Goal: Information Seeking & Learning: Learn about a topic

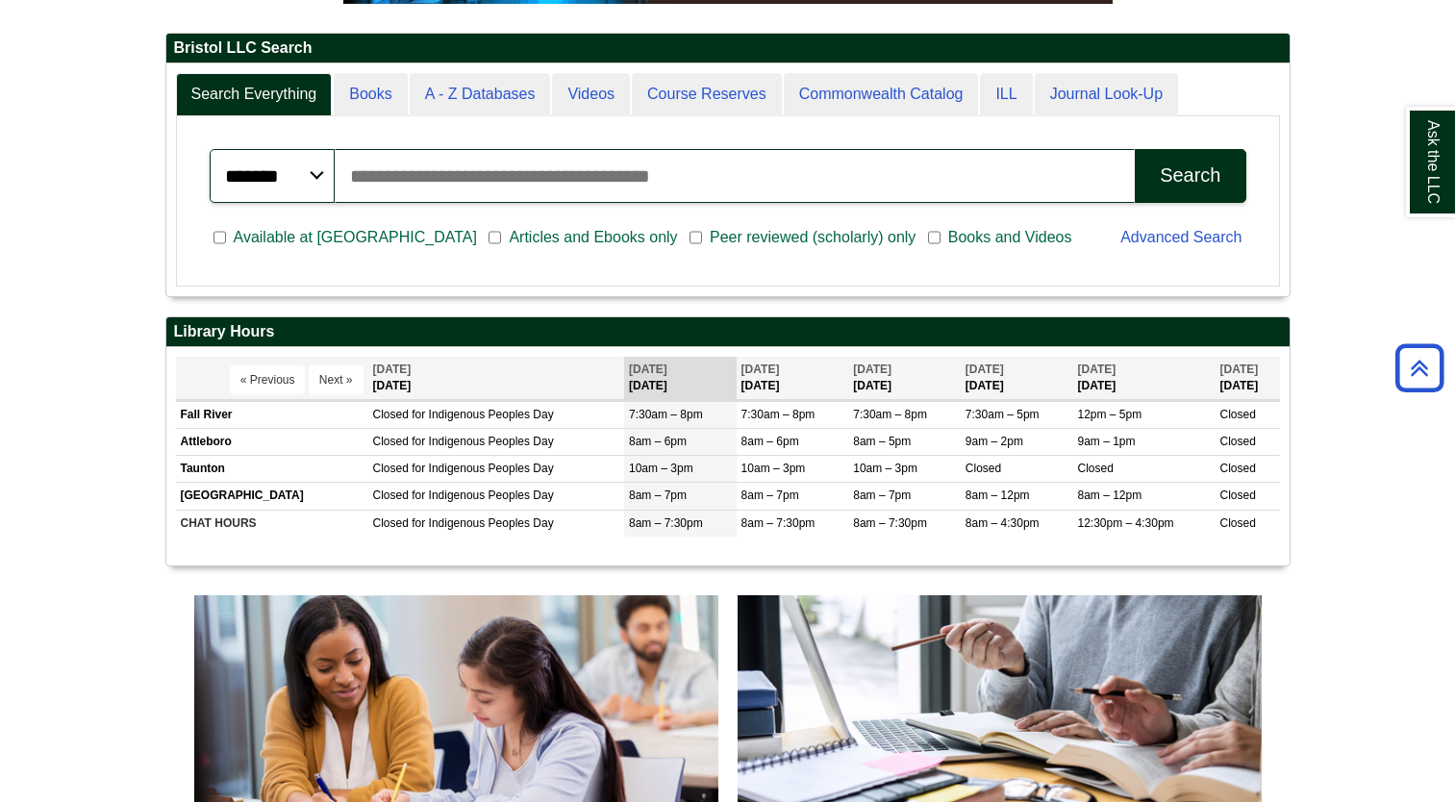
scroll to position [577, 0]
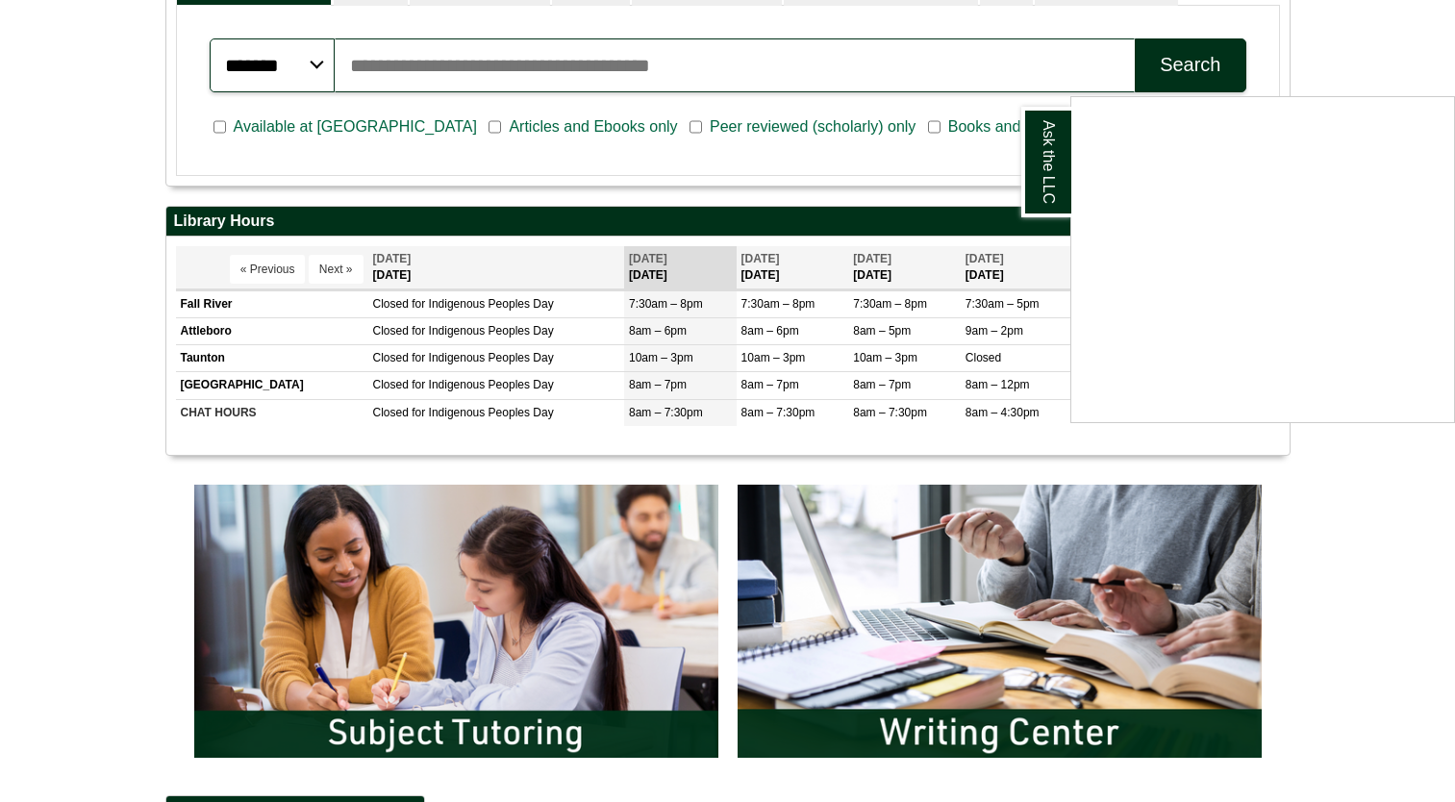
click at [45, 195] on div "Ask the LLC" at bounding box center [727, 401] width 1455 height 802
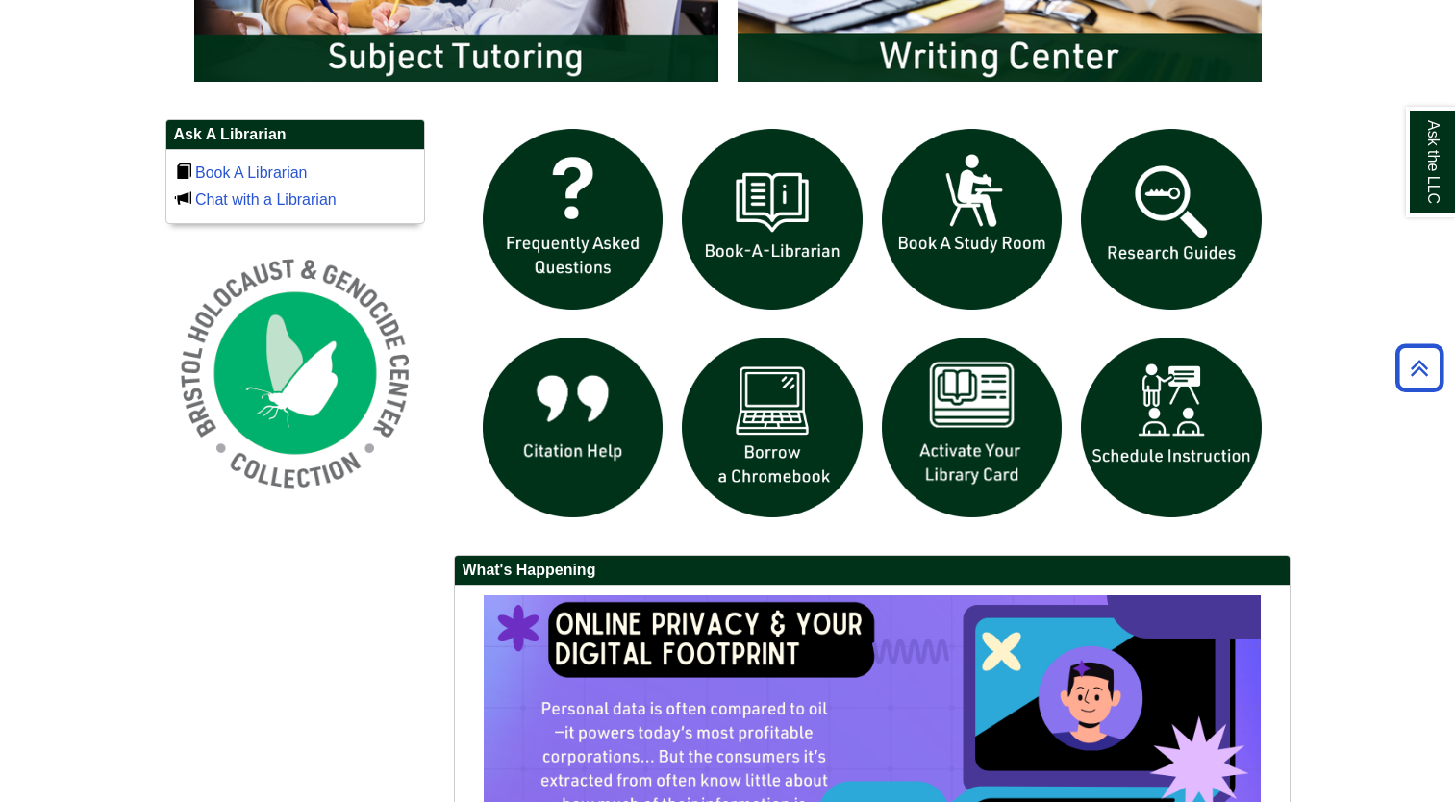
scroll to position [1230, 0]
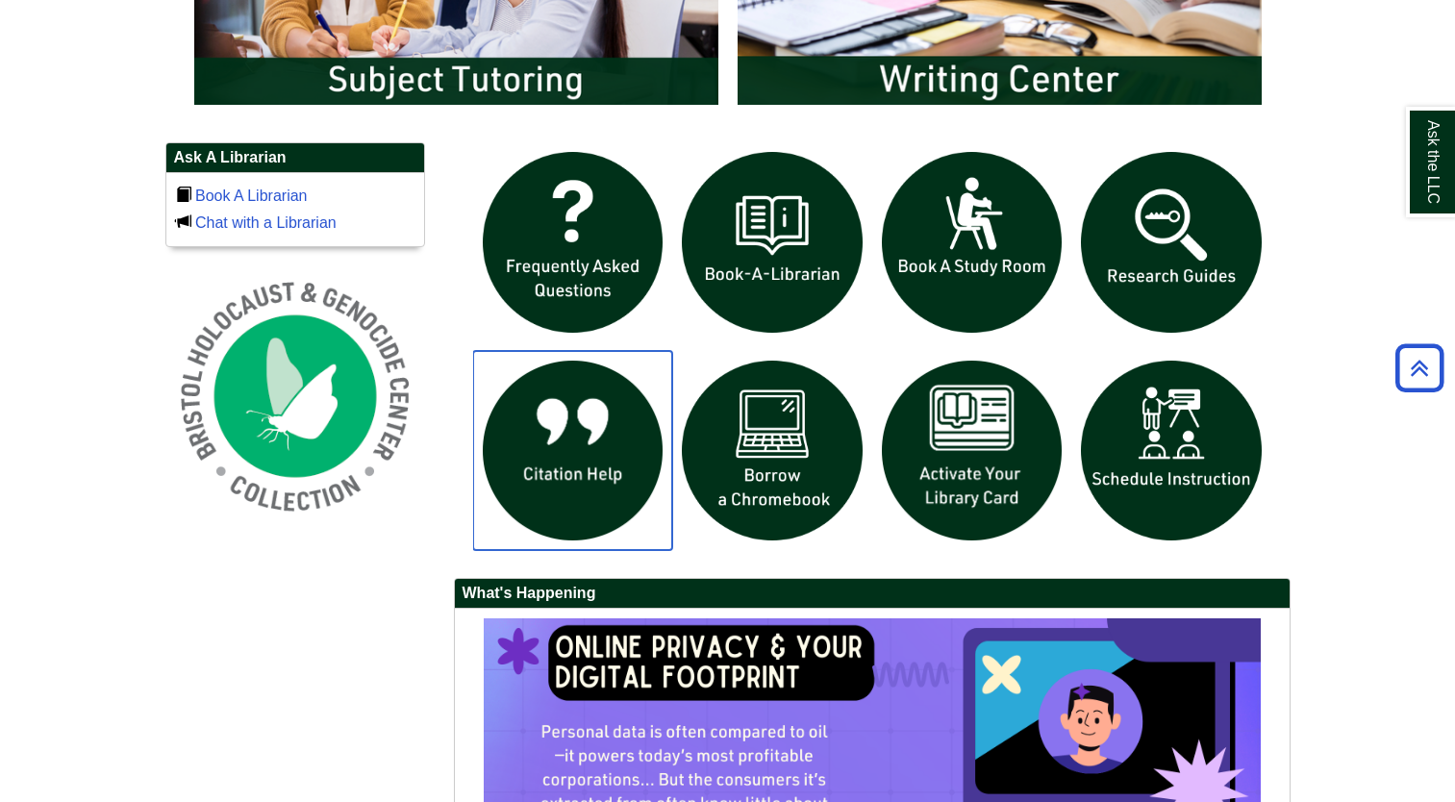
click at [554, 442] on img "slideshow" at bounding box center [573, 451] width 200 height 200
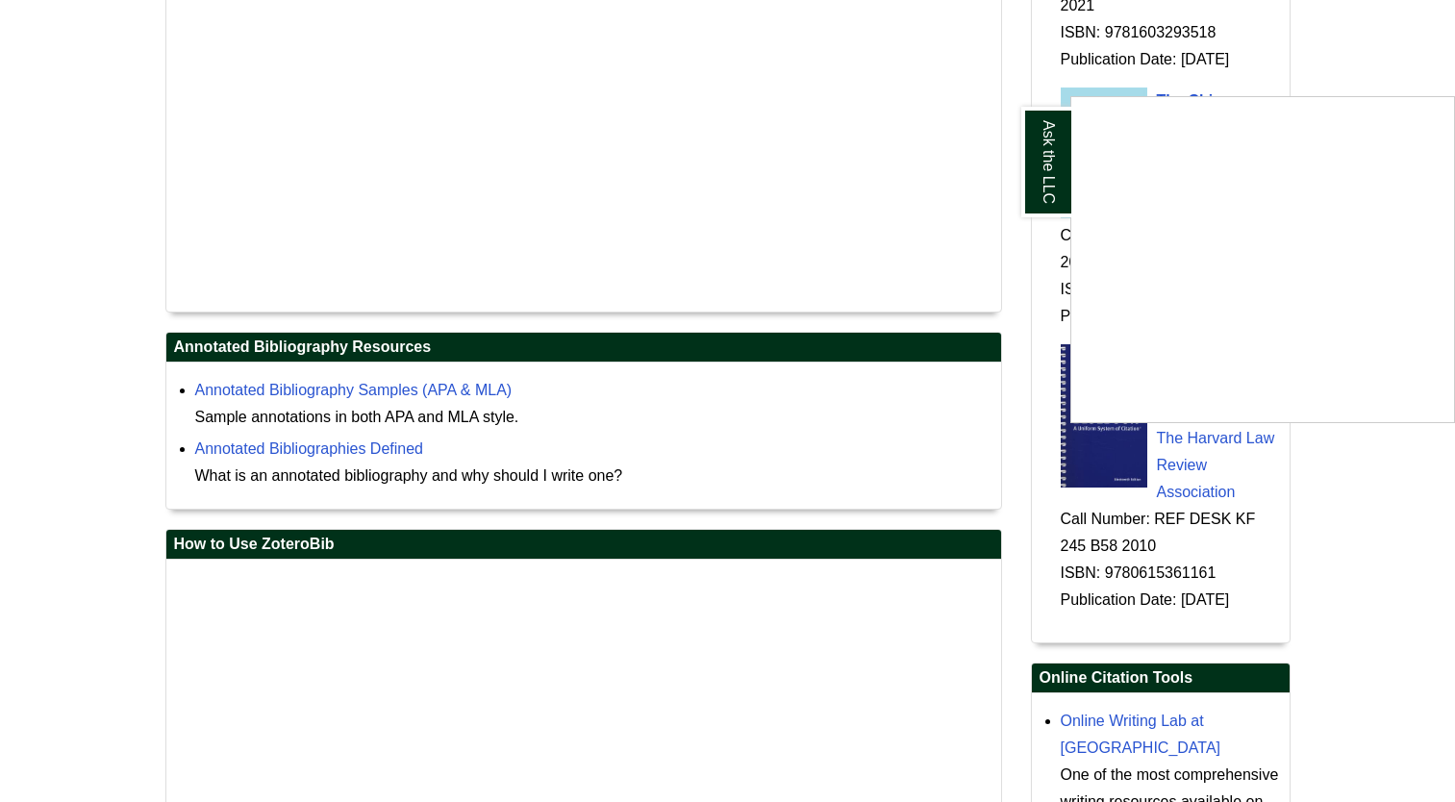
scroll to position [2597, 0]
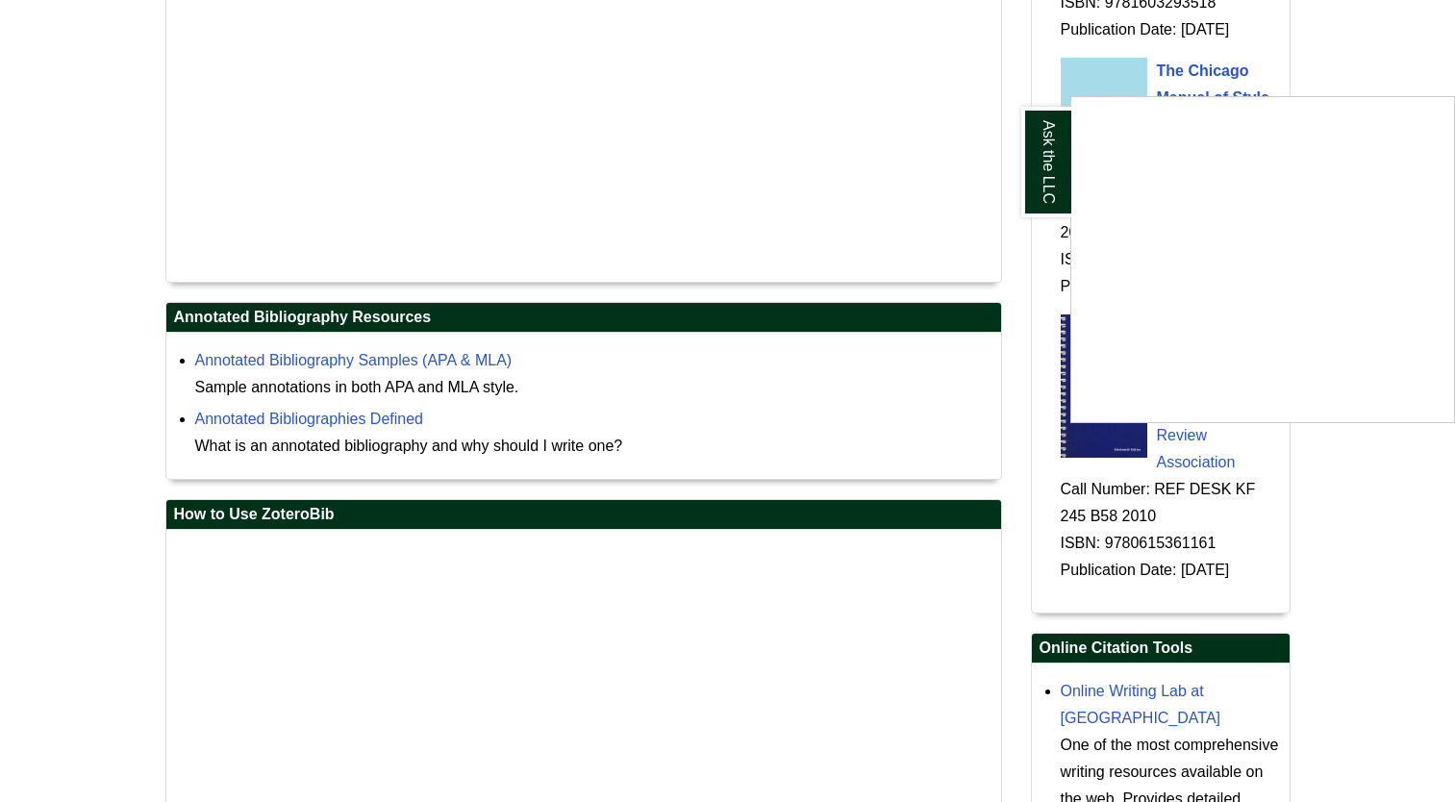
click at [377, 362] on div "Ask the LLC" at bounding box center [727, 401] width 1455 height 802
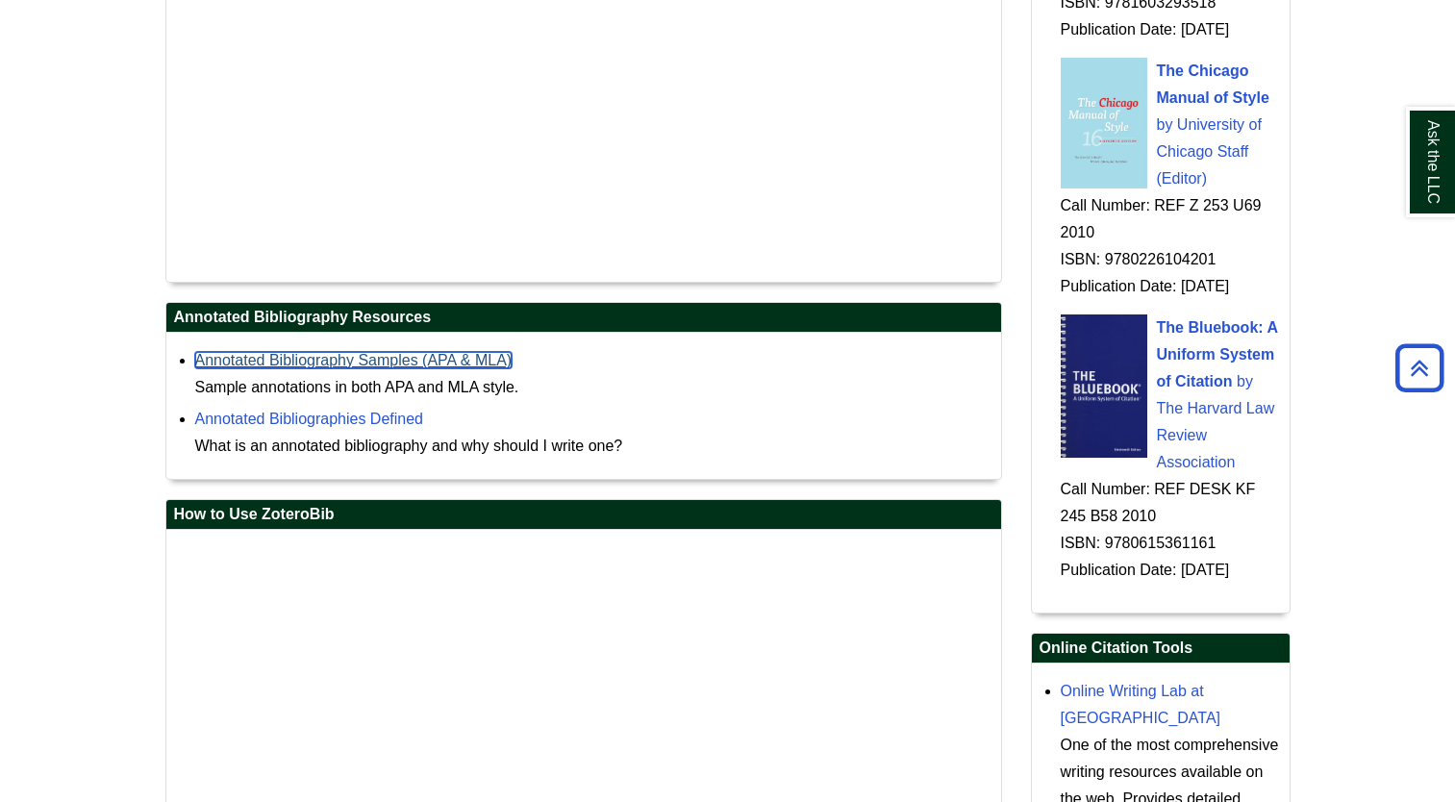
click at [377, 362] on link "Annotated Bibliography Samples (APA & MLA)" at bounding box center [353, 360] width 317 height 16
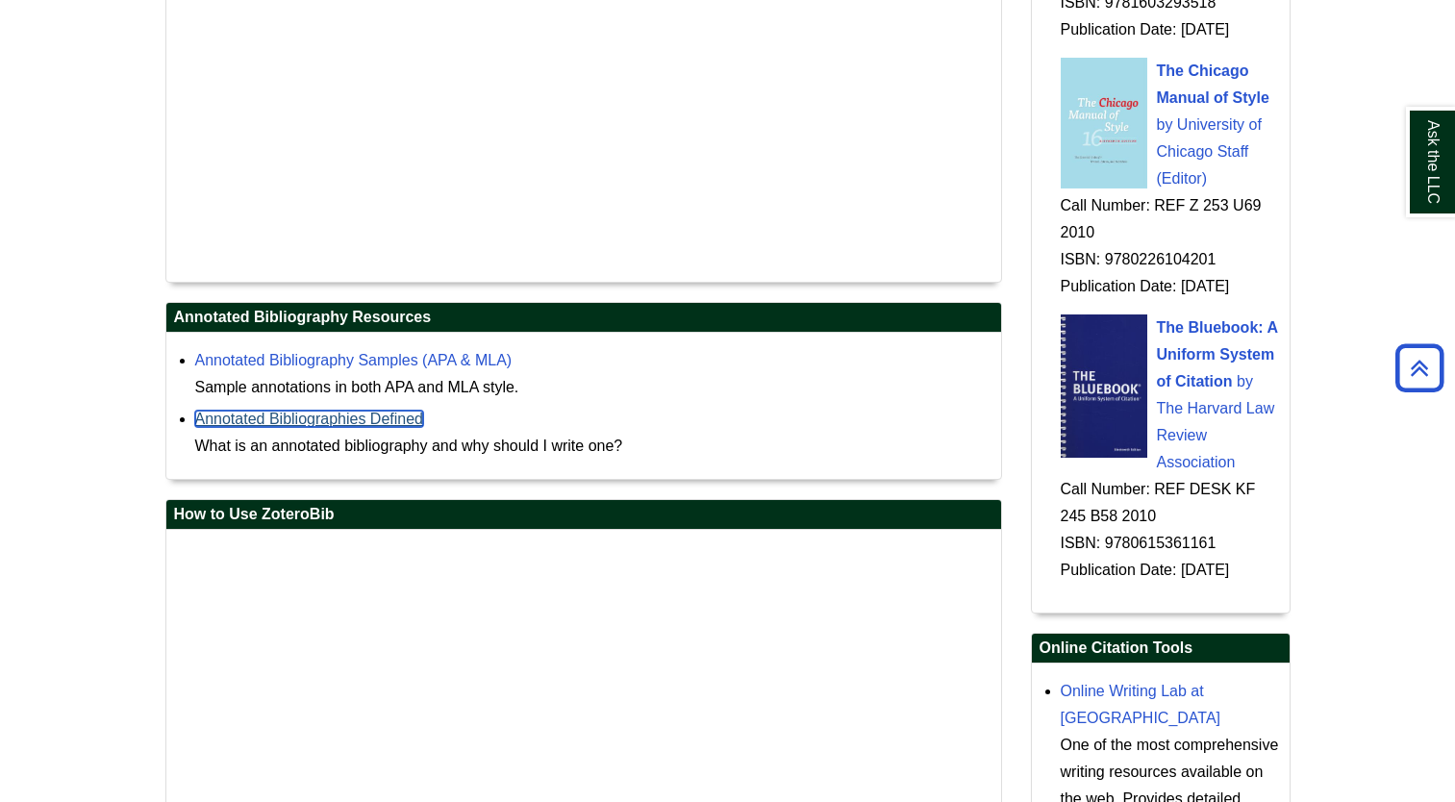
click at [398, 421] on link "Annotated Bibliographies Defined" at bounding box center [309, 419] width 229 height 16
